Goal: Answer question/provide support: Share knowledge or assist other users

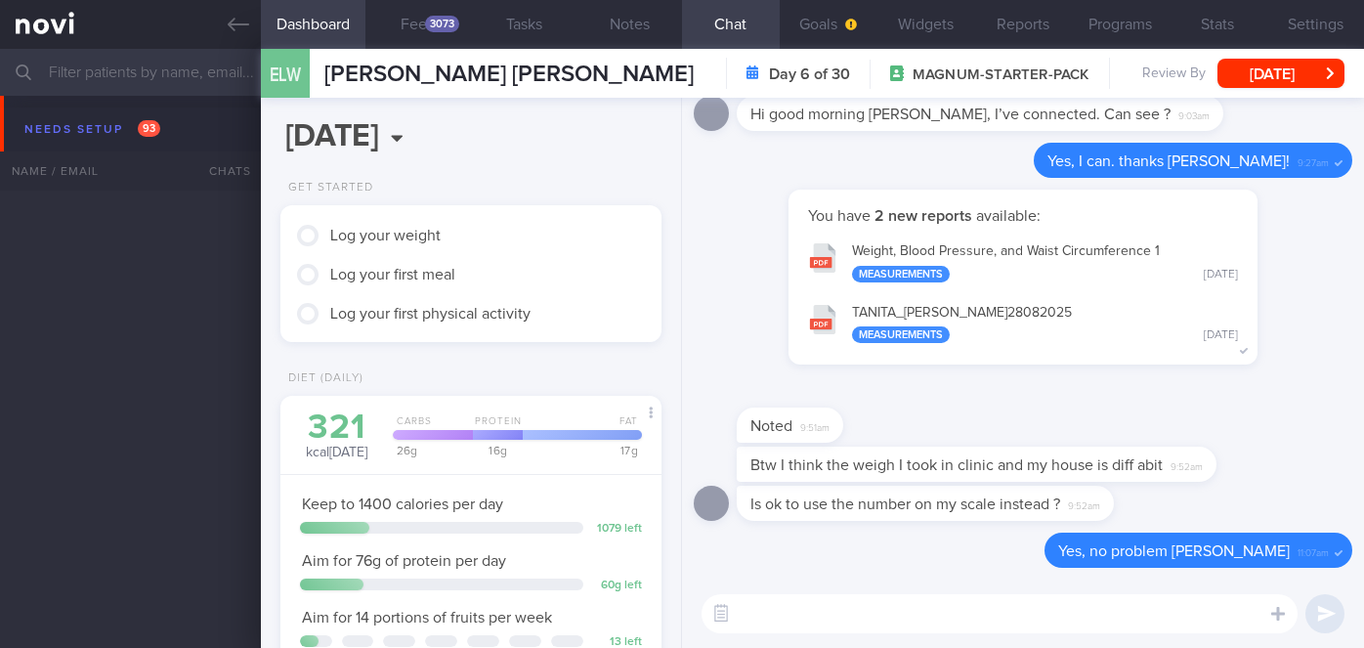
select select "8"
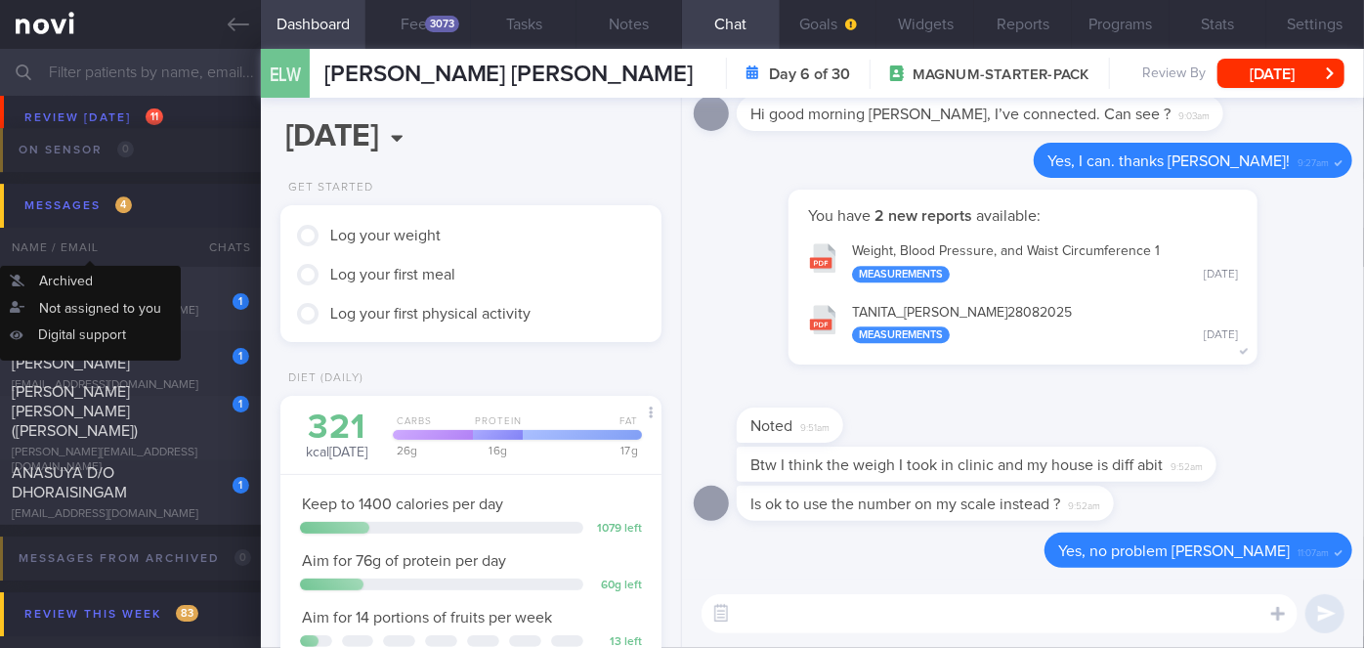
scroll to position [6886, 0]
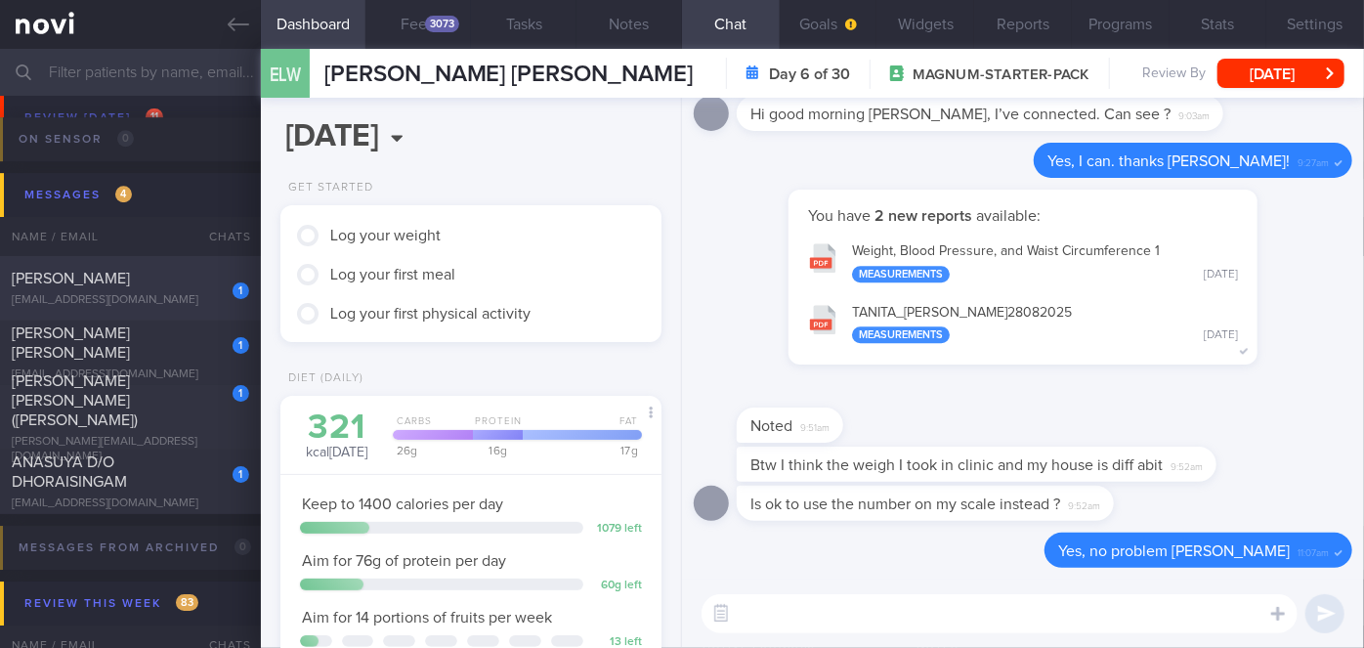
click at [181, 283] on div "[PERSON_NAME]" at bounding box center [128, 279] width 233 height 20
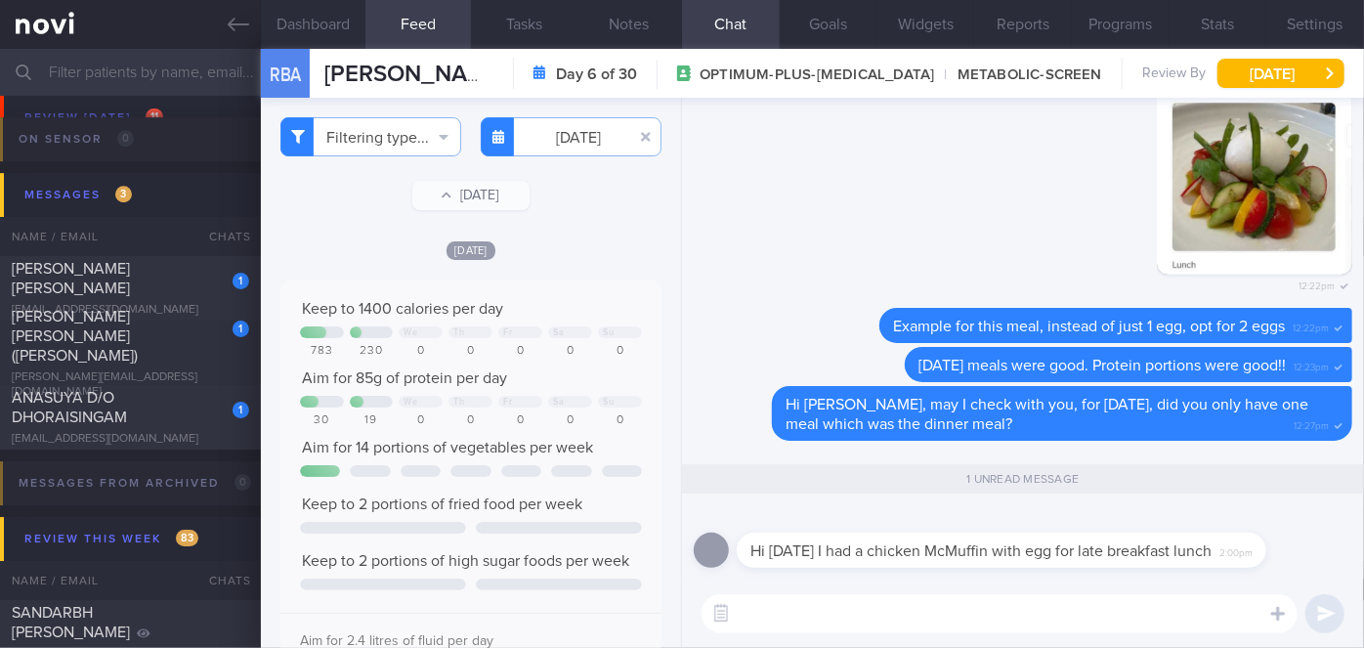
click at [853, 594] on textarea at bounding box center [1000, 613] width 596 height 39
drag, startPoint x: 891, startPoint y: 542, endPoint x: 1085, endPoint y: 574, distance: 196.9
click at [1085, 574] on div "Hi [DATE] I had a chicken McMuffin with egg for late breakfast lunch 2:00pm" at bounding box center [1023, 544] width 659 height 70
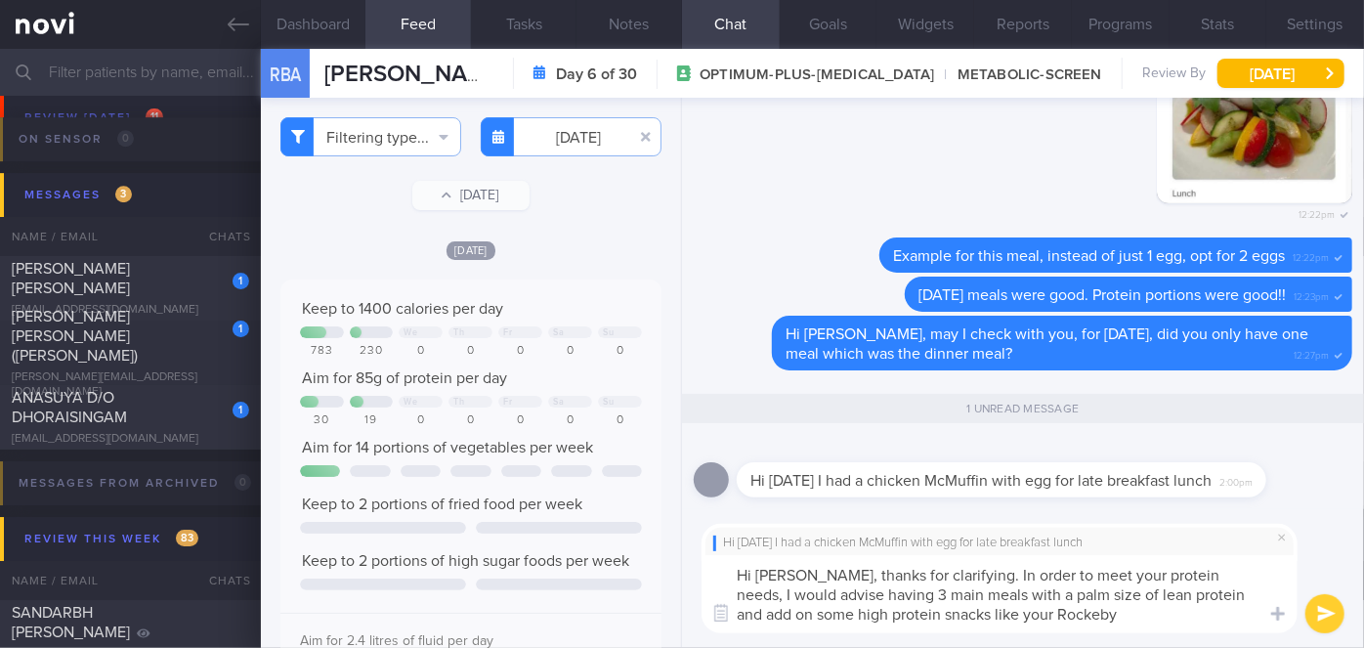
click at [1002, 612] on textarea "Hi [PERSON_NAME], thanks for clarifying. In order to meet your protein needs, I…" at bounding box center [1000, 594] width 596 height 78
click at [1048, 613] on textarea "Hi [PERSON_NAME], thanks for clarifying. In order to meet your protein needs, I…" at bounding box center [1000, 594] width 596 height 78
click at [1143, 592] on textarea "Hi [PERSON_NAME], thanks for clarifying. In order to meet your protein needs, I…" at bounding box center [1000, 594] width 596 height 78
type textarea "Hi [PERSON_NAME], thanks for clarifying. In order to meet your protein needs, I…"
click at [1339, 623] on button "submit" at bounding box center [1324, 613] width 39 height 39
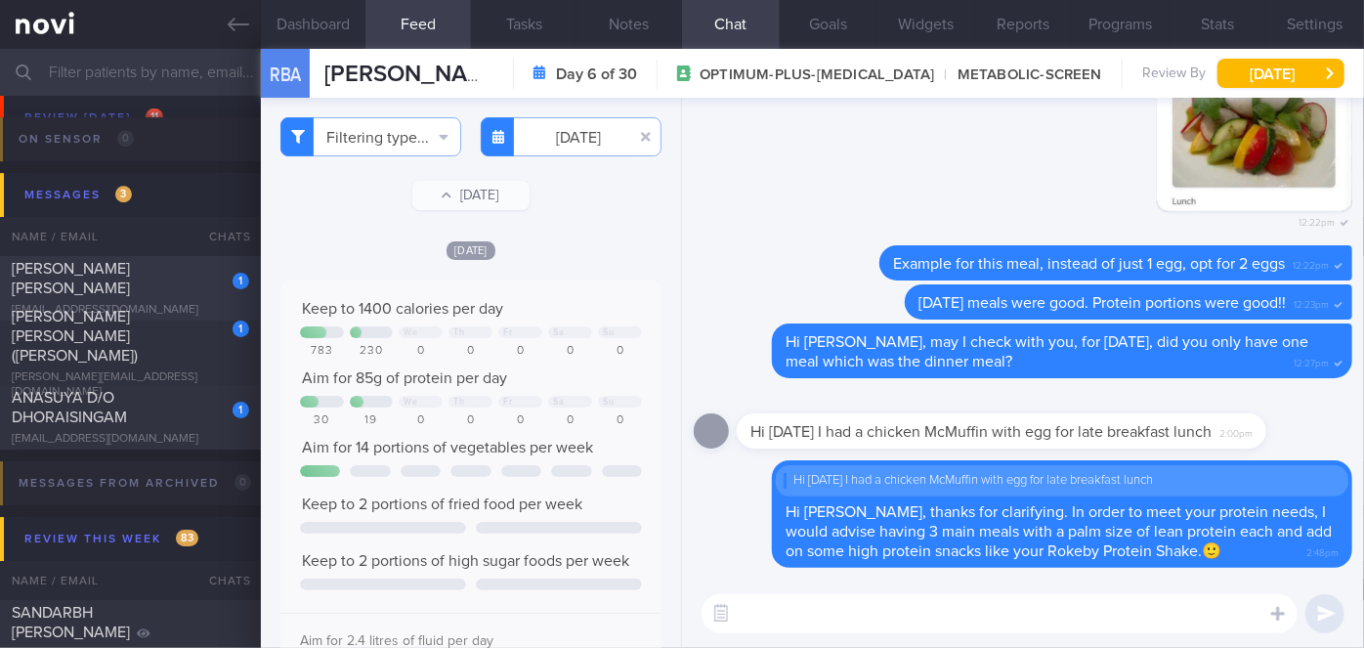
click at [212, 274] on div "1" at bounding box center [227, 274] width 43 height 30
checkbox input "false"
type input "[DATE]"
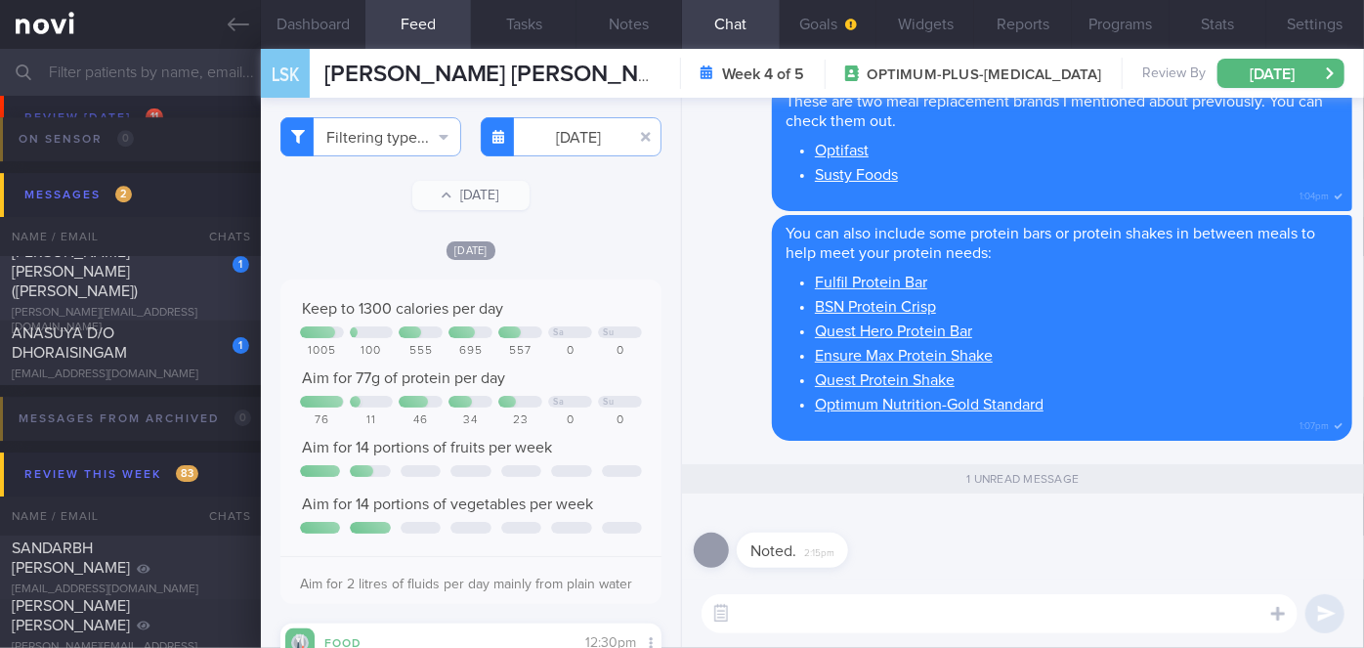
click at [206, 273] on div "1" at bounding box center [227, 257] width 43 height 30
type input "Nil"
checkbox input "true"
type input "[DATE]"
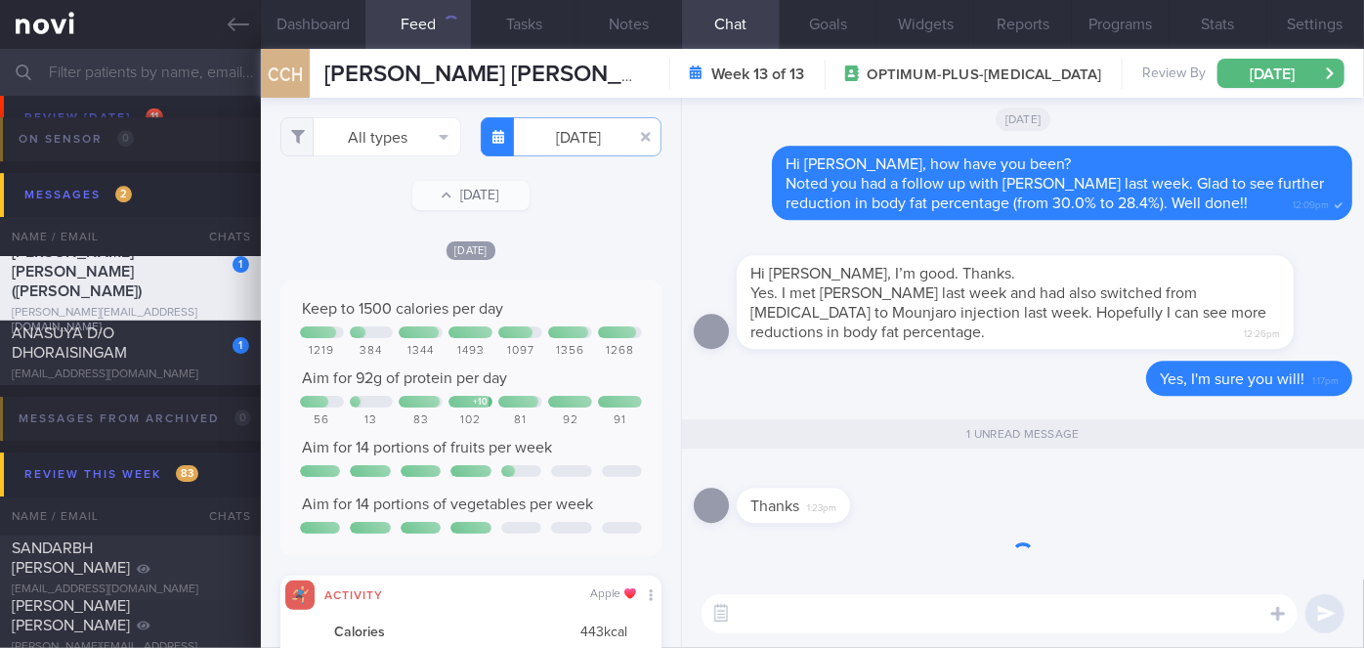
scroll to position [84, 342]
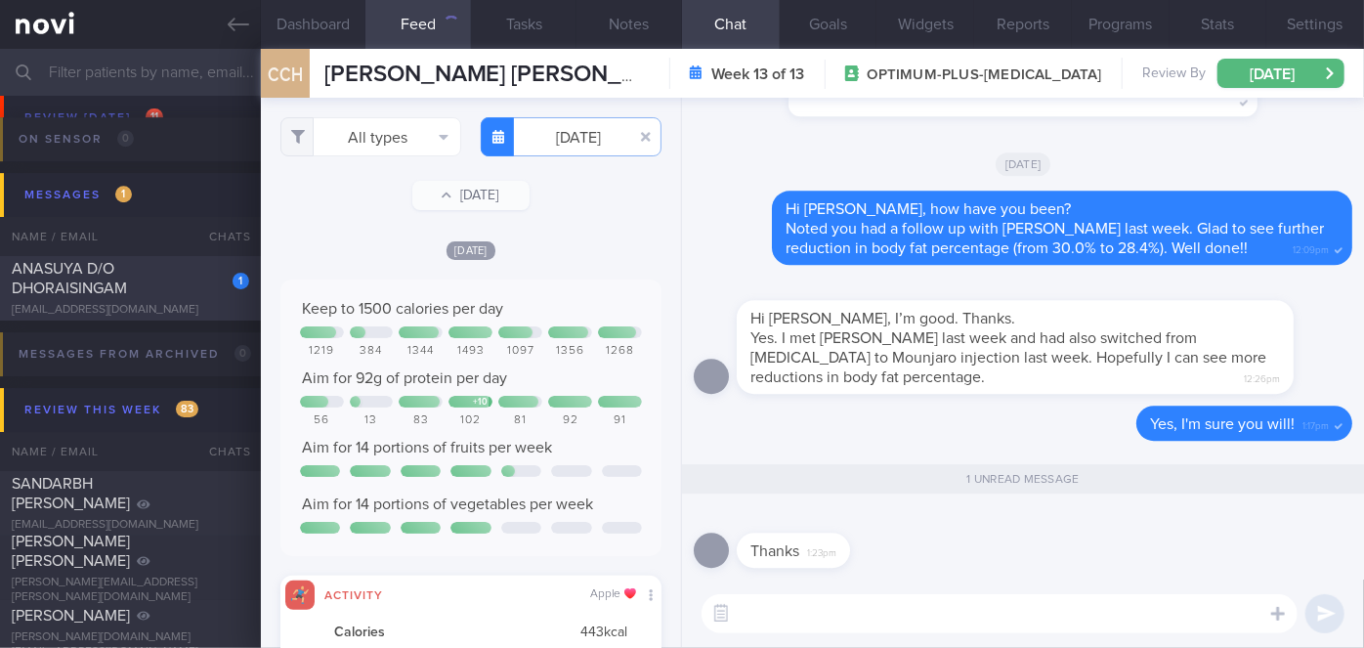
click at [206, 284] on div "1" at bounding box center [227, 274] width 43 height 30
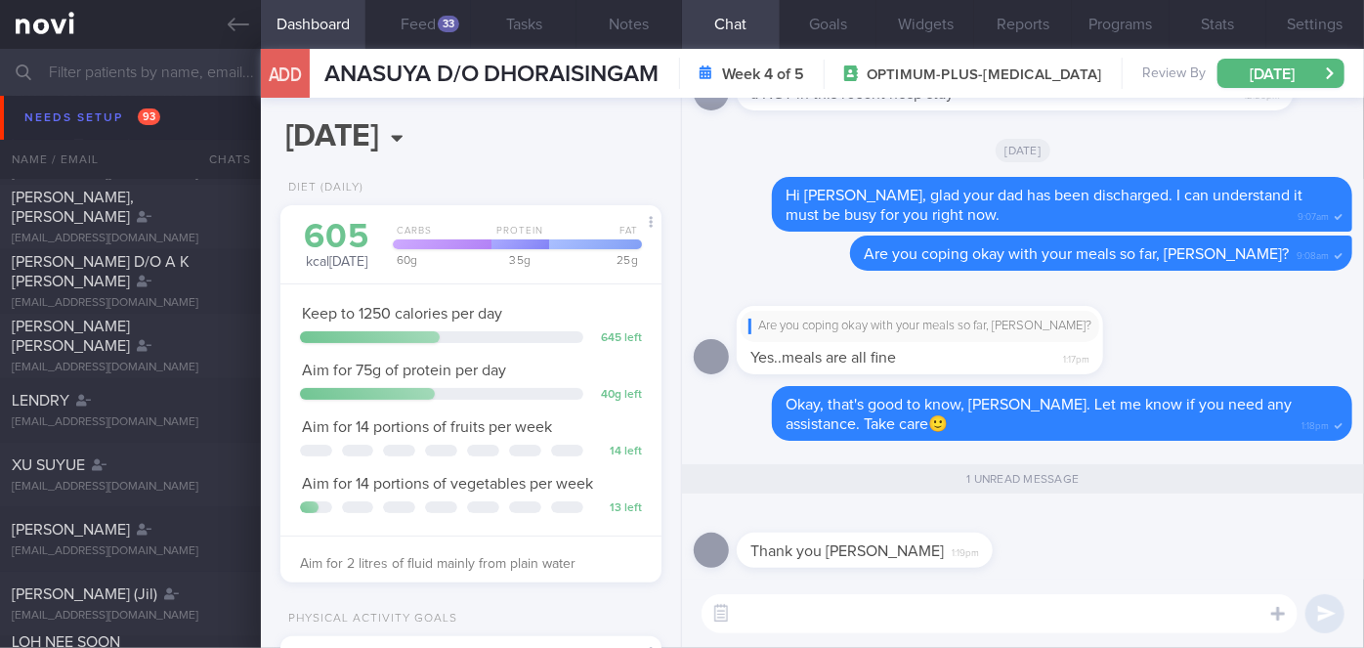
scroll to position [4979, 0]
